Goal: Task Accomplishment & Management: Use online tool/utility

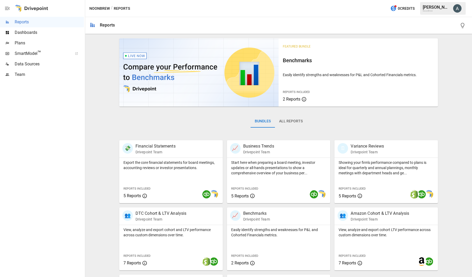
click at [23, 53] on span "SmartModel ™" at bounding box center [42, 53] width 55 height 6
click at [20, 44] on span "Plans" at bounding box center [49, 43] width 69 height 6
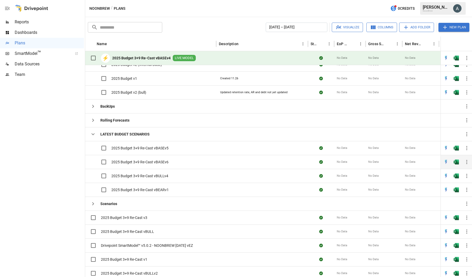
click at [145, 162] on span "2025 Budget 3+9 Re-Cast vBASEv6" at bounding box center [139, 161] width 57 height 5
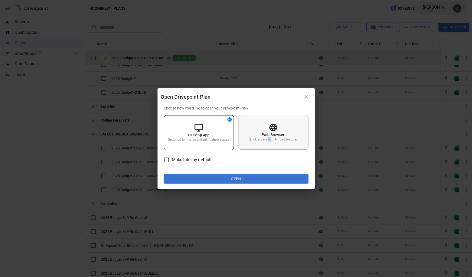
click at [270, 140] on p "Quick access with limited features" at bounding box center [273, 139] width 49 height 4
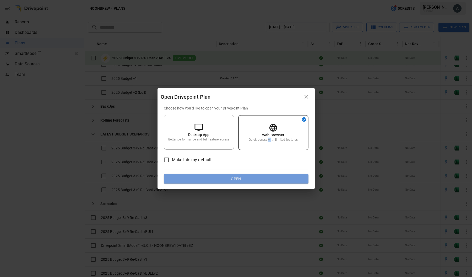
click at [253, 180] on button "Open" at bounding box center [236, 178] width 145 height 9
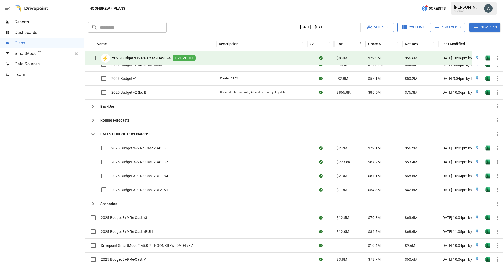
scroll to position [31, 0]
click at [151, 190] on span "2025 Budget 3+9 Re-Cast vBEARv1" at bounding box center [139, 189] width 57 height 5
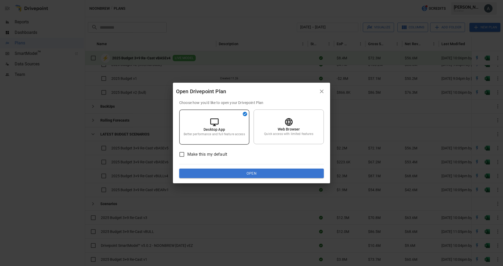
click at [235, 171] on button "Open" at bounding box center [251, 172] width 145 height 9
